Goal: Communication & Community: Answer question/provide support

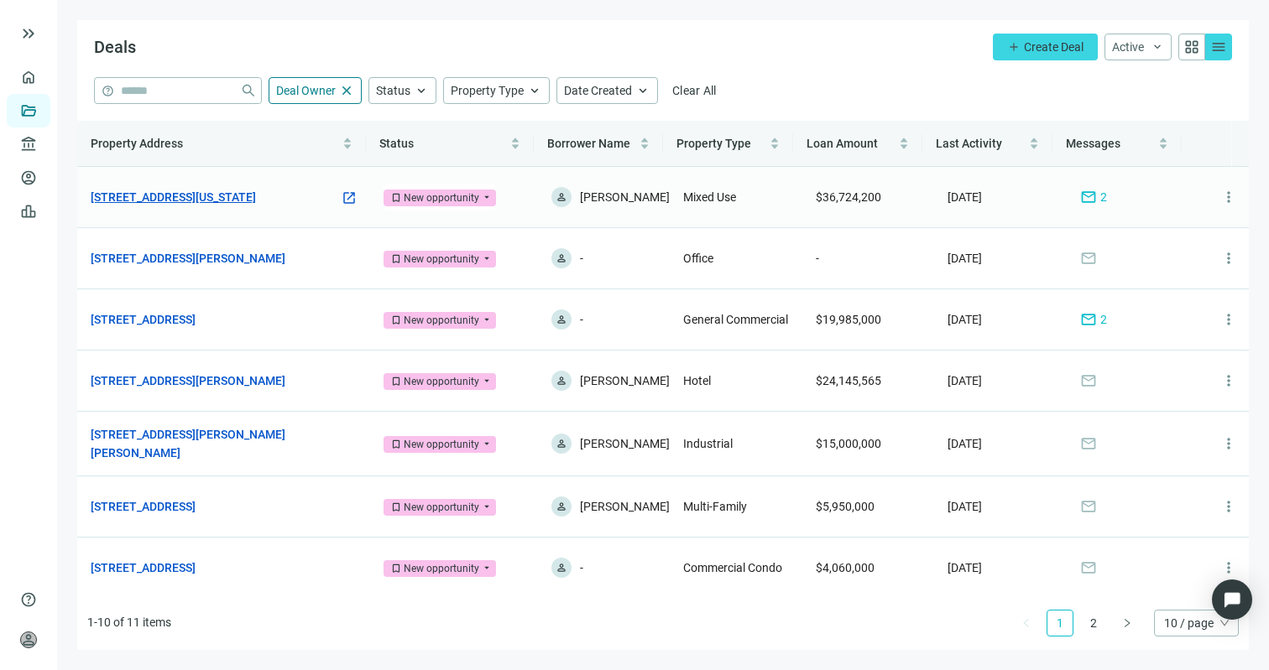
click at [227, 206] on link "[STREET_ADDRESS][US_STATE]" at bounding box center [173, 197] width 165 height 18
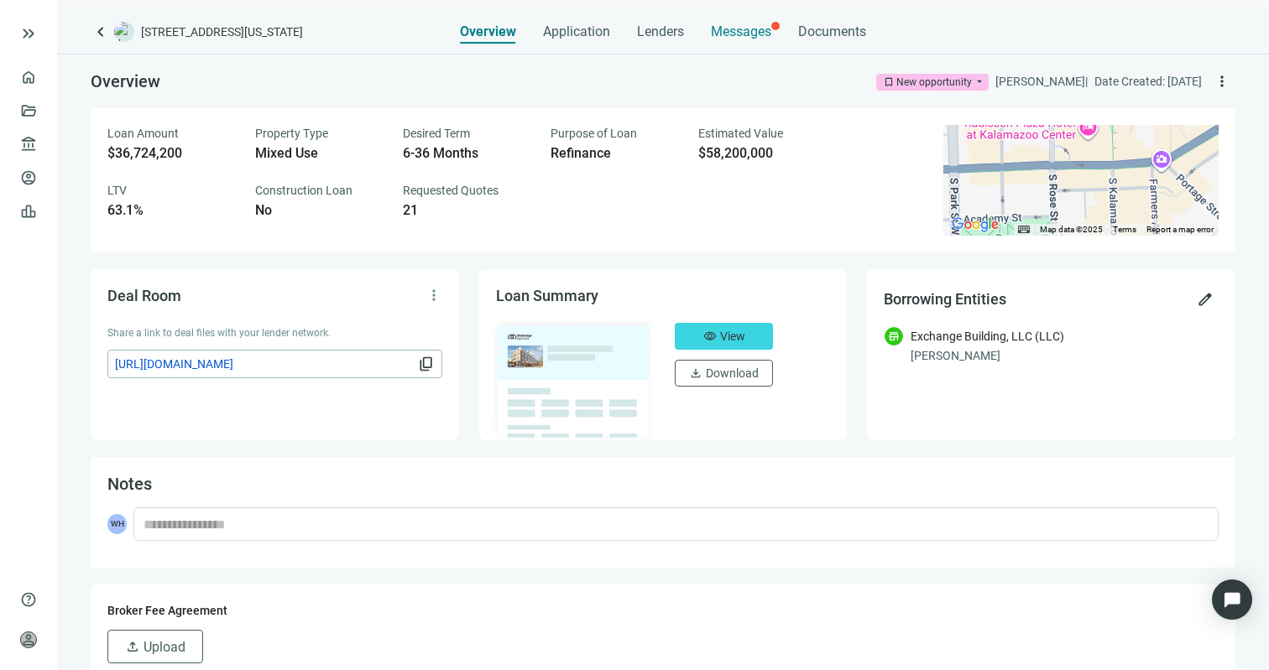
click at [753, 40] on div "Messages" at bounding box center [741, 27] width 60 height 34
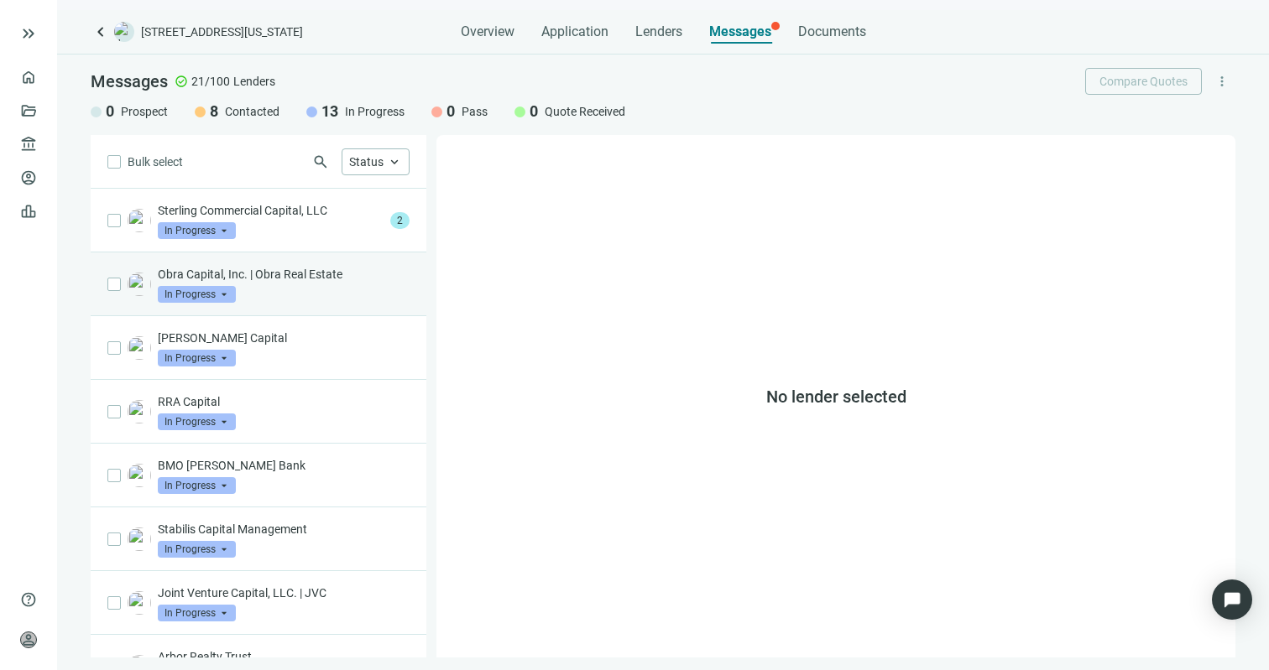
click at [290, 305] on div "Obra Capital, Inc. | Obra Real Estate In Progress arrow_drop_down" at bounding box center [259, 285] width 336 height 64
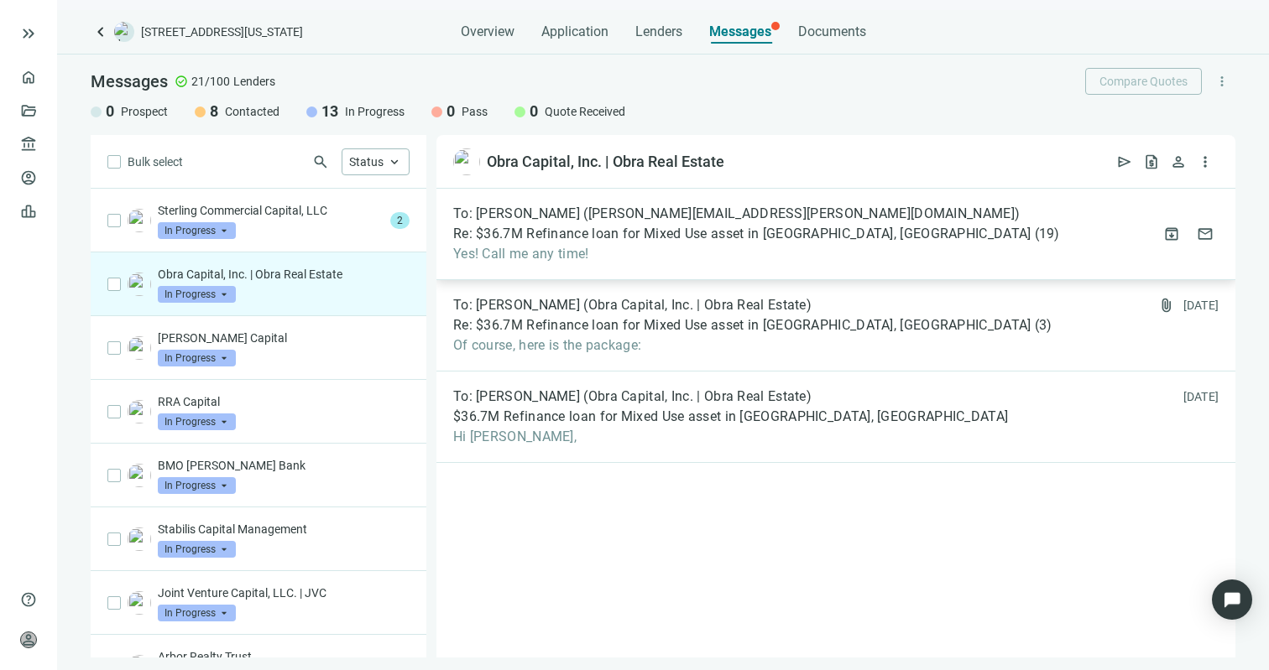
click at [618, 224] on div "To: [PERSON_NAME] ([PERSON_NAME][EMAIL_ADDRESS][PERSON_NAME][DOMAIN_NAME]) Re: …" at bounding box center [756, 234] width 607 height 57
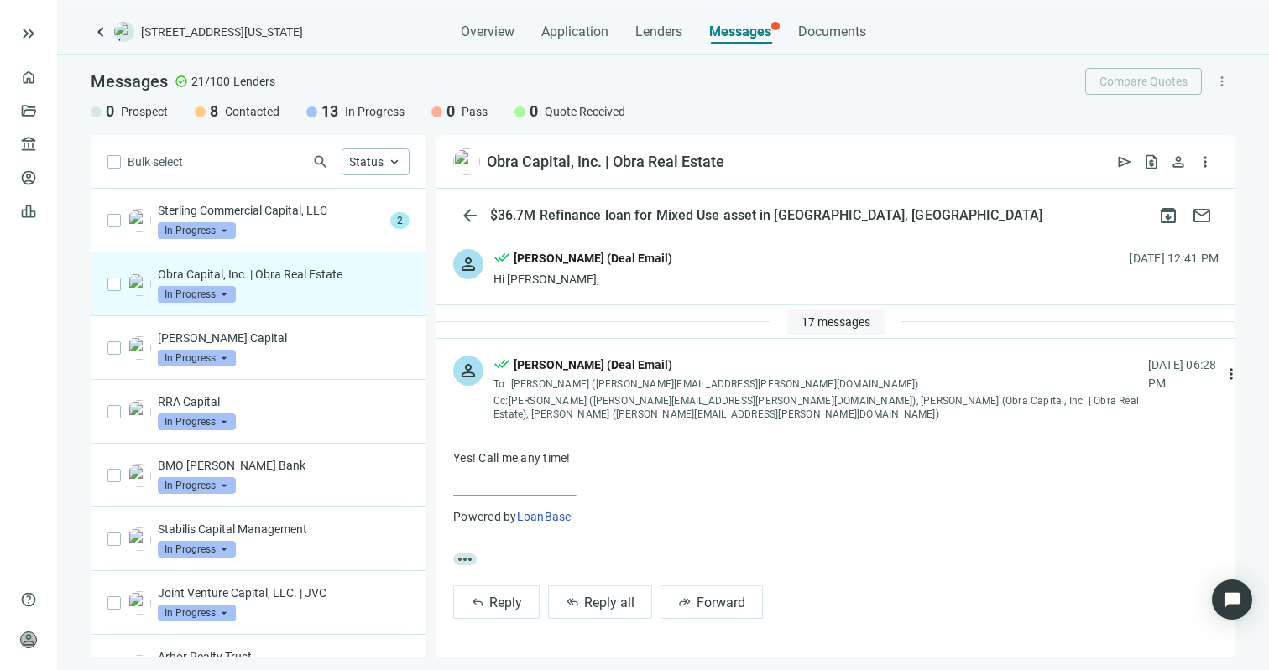
click at [838, 323] on span "17 messages" at bounding box center [835, 321] width 69 height 13
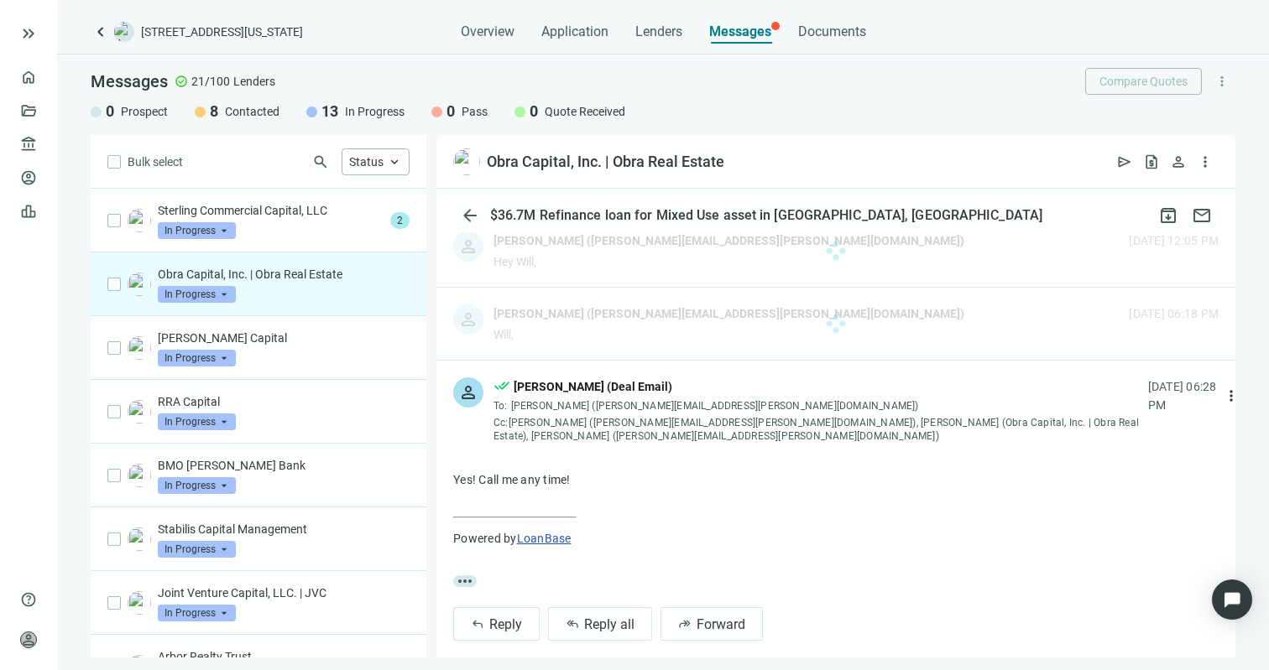
scroll to position [1202, 0]
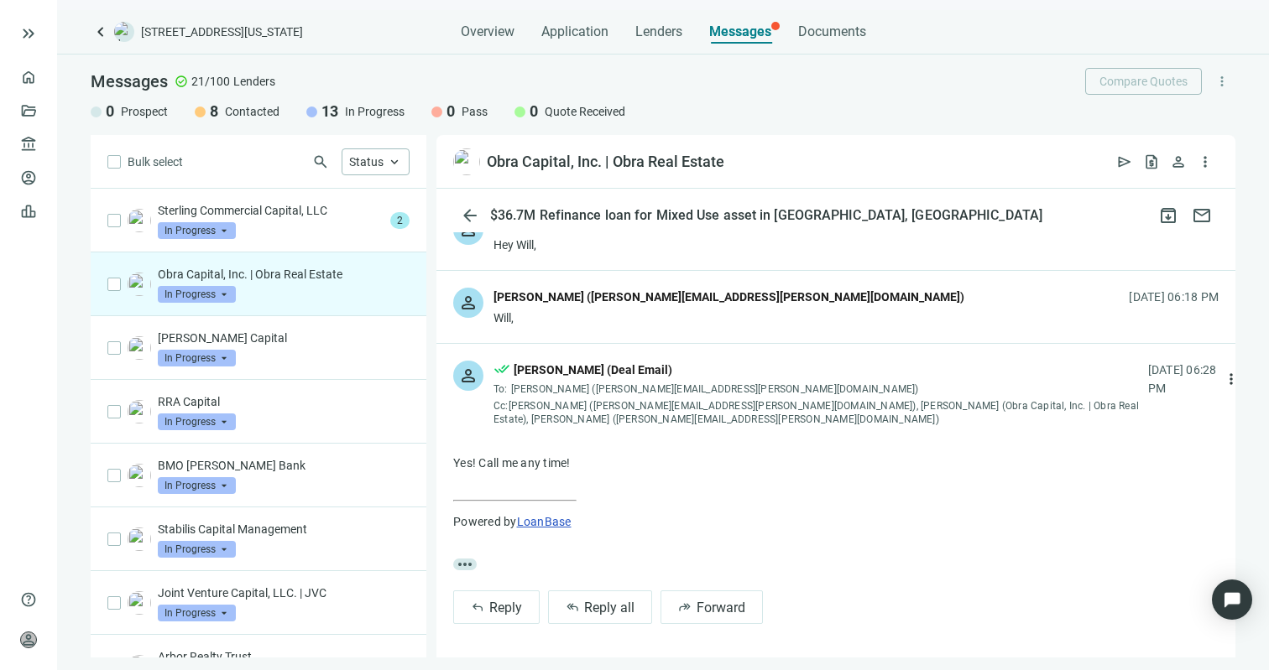
click at [683, 310] on div "Will," at bounding box center [728, 318] width 471 height 17
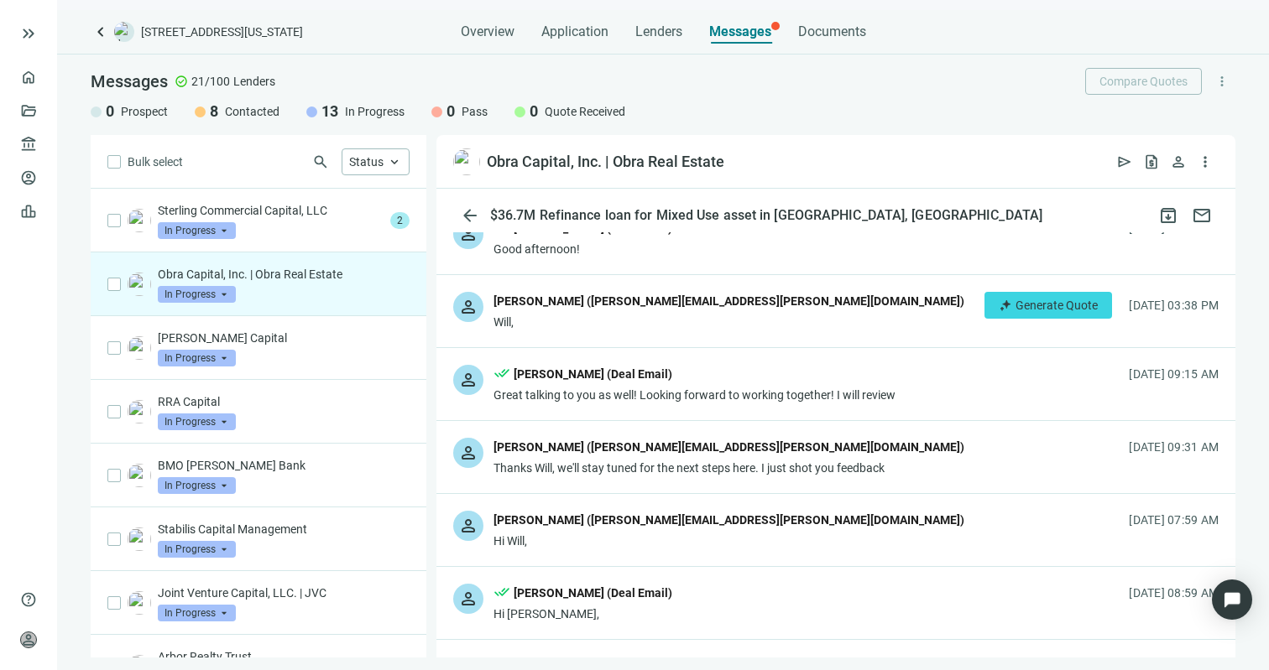
scroll to position [336, 0]
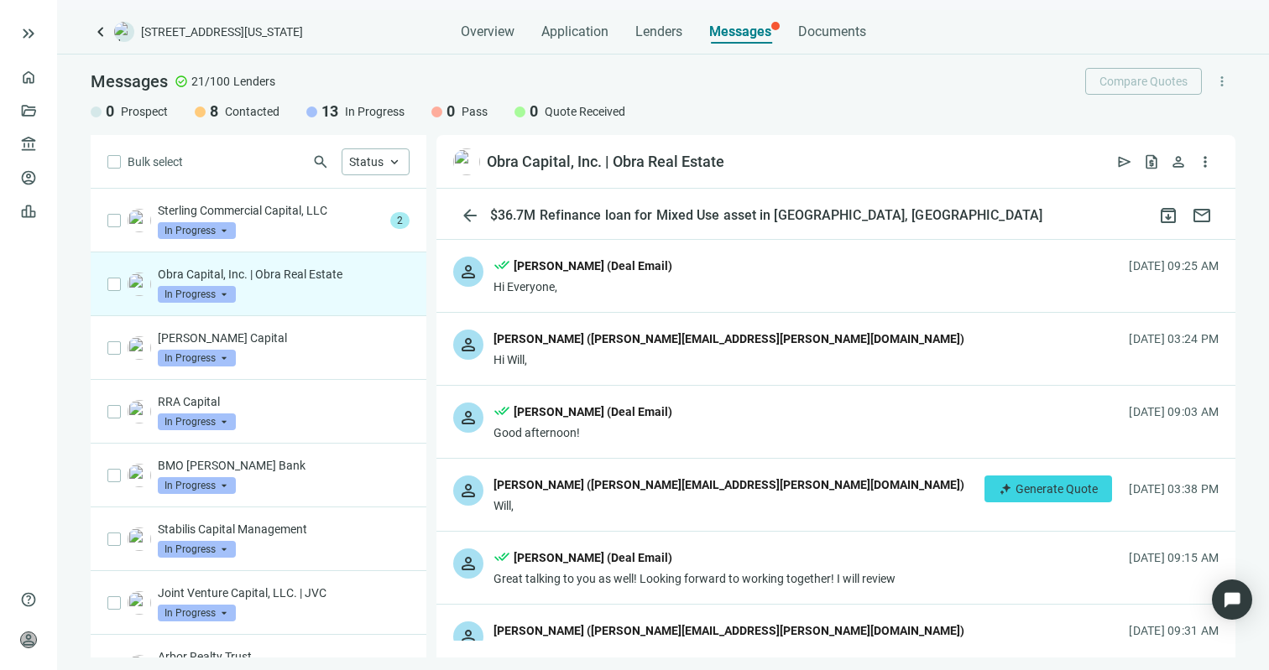
click at [709, 496] on div "person [PERSON_NAME] ([PERSON_NAME][EMAIL_ADDRESS][PERSON_NAME][DOMAIN_NAME]) W…" at bounding box center [835, 495] width 799 height 72
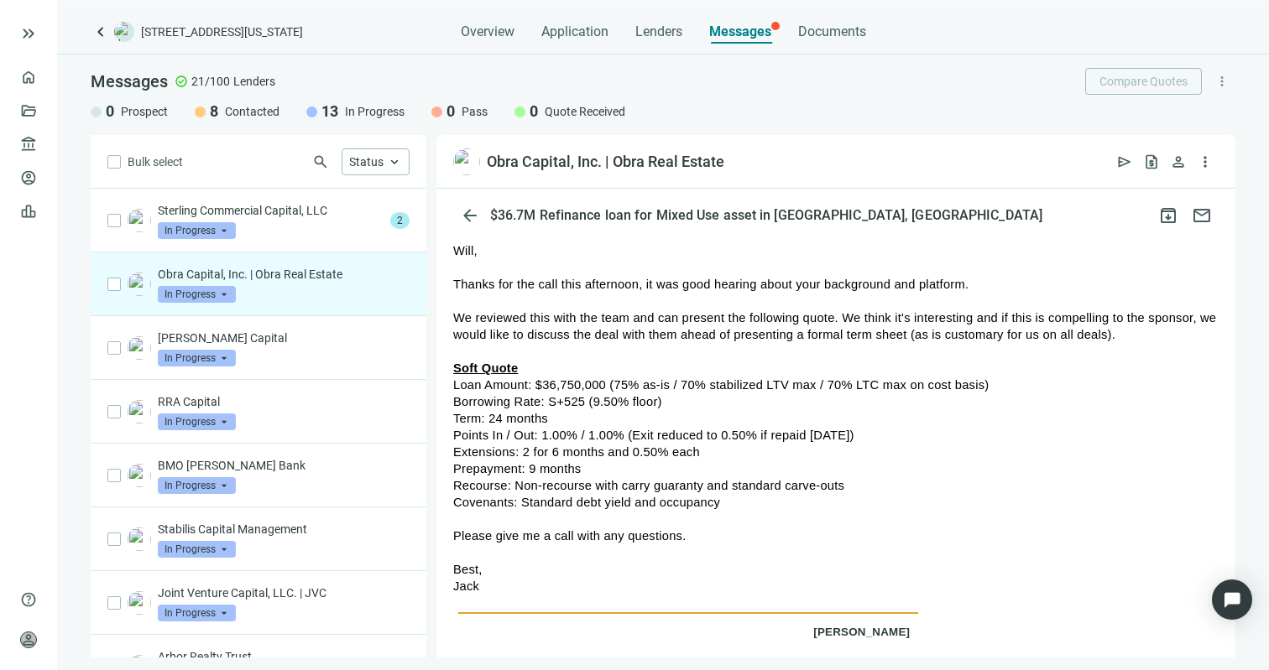
scroll to position [758, 0]
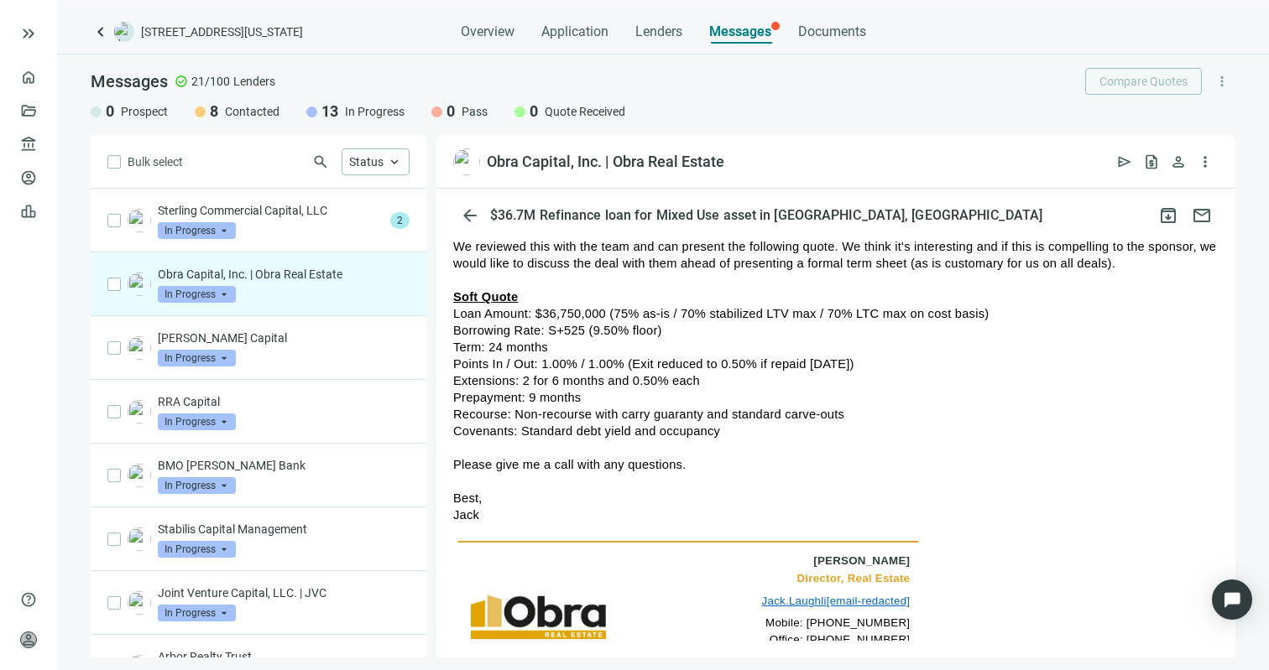
click at [709, 507] on div "Jack" at bounding box center [835, 515] width 765 height 17
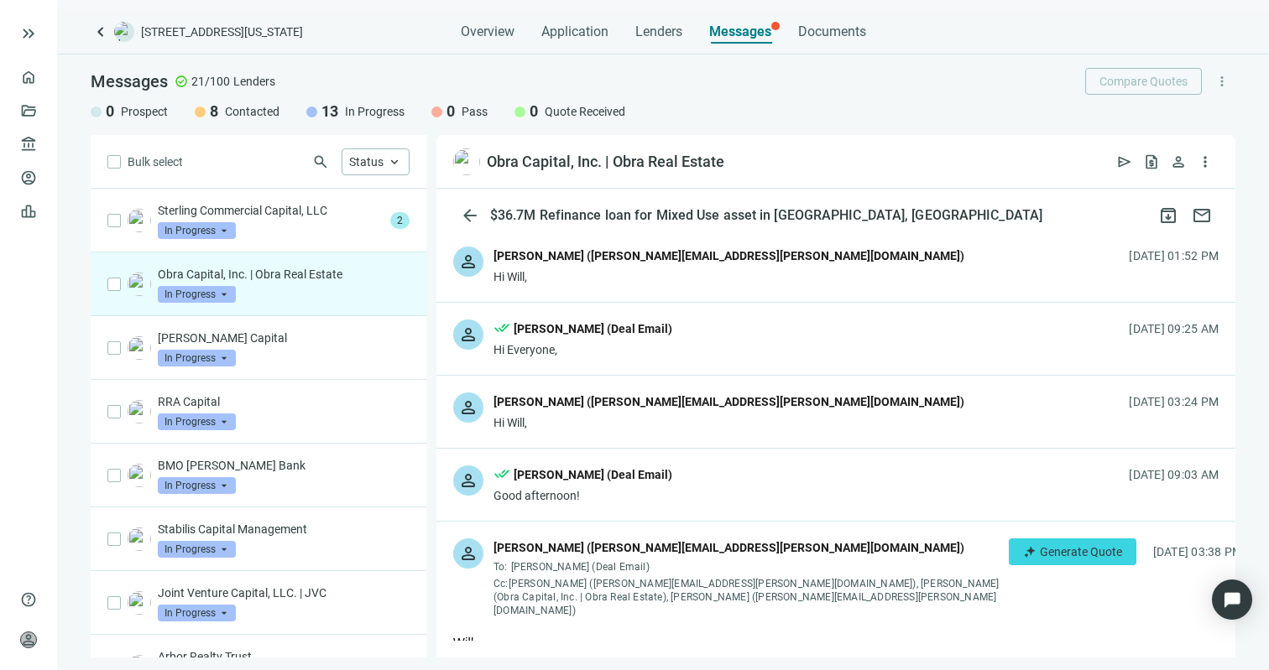
scroll to position [284, 0]
